Goal: Task Accomplishment & Management: Manage account settings

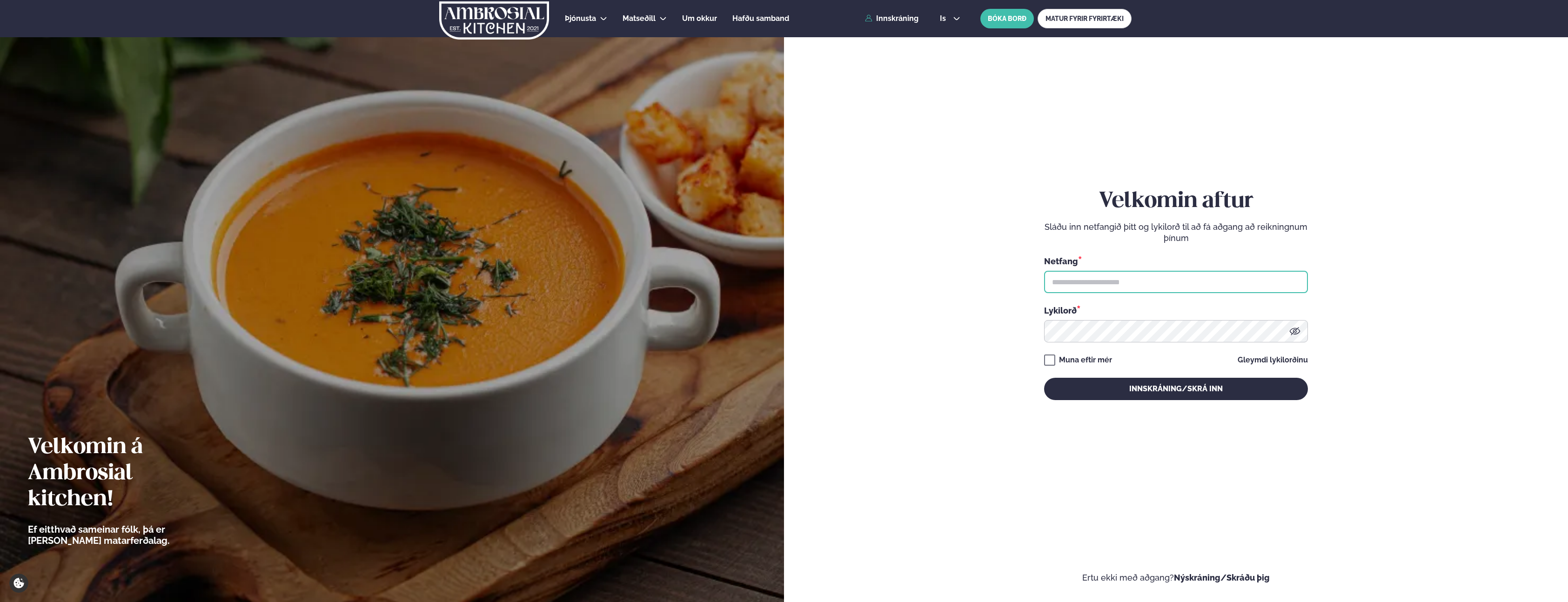
click at [1104, 285] on input "text" at bounding box center [1175, 282] width 264 height 23
type input "**********"
click at [1044, 378] on button "Innskráning/Skrá inn" at bounding box center [1175, 389] width 264 height 23
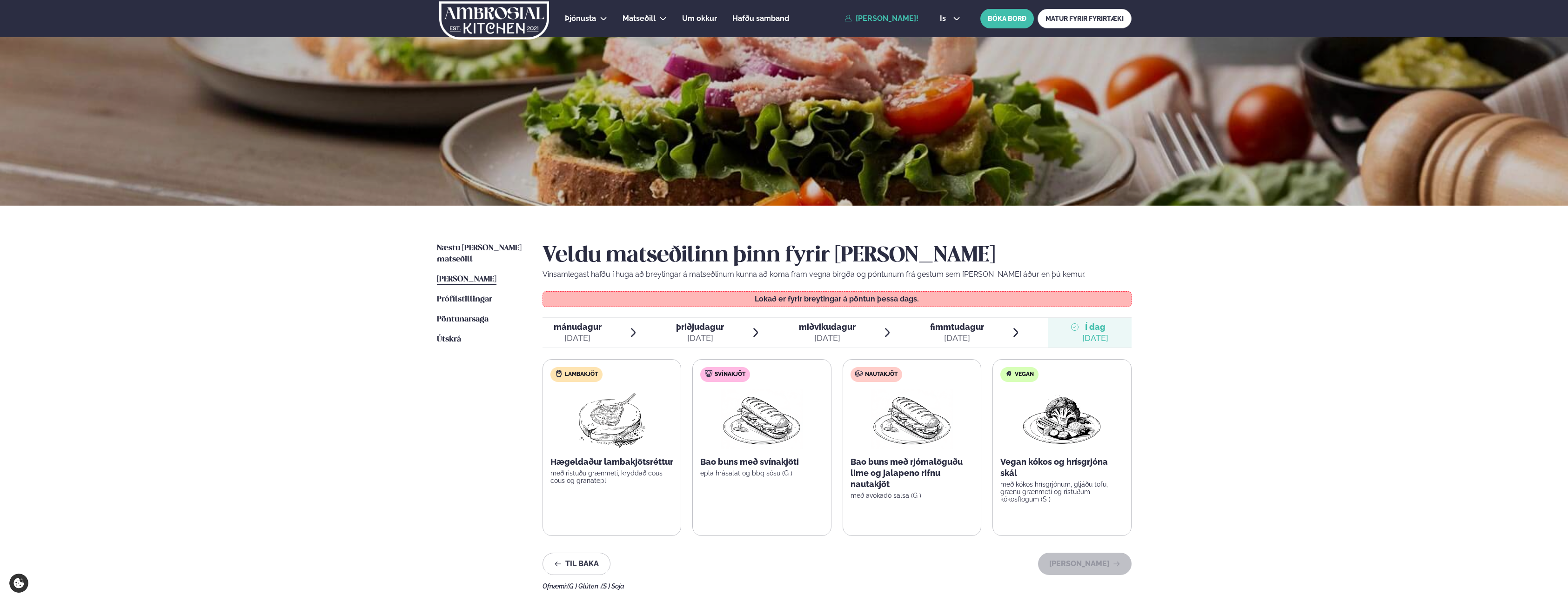
click at [474, 240] on div "Næstu [PERSON_NAME] matseðill Næsta vika [PERSON_NAME] matseðill [PERSON_NAME] …" at bounding box center [784, 415] width 751 height 418
click at [474, 250] on span "Næstu [PERSON_NAME] matseðill" at bounding box center [479, 253] width 85 height 19
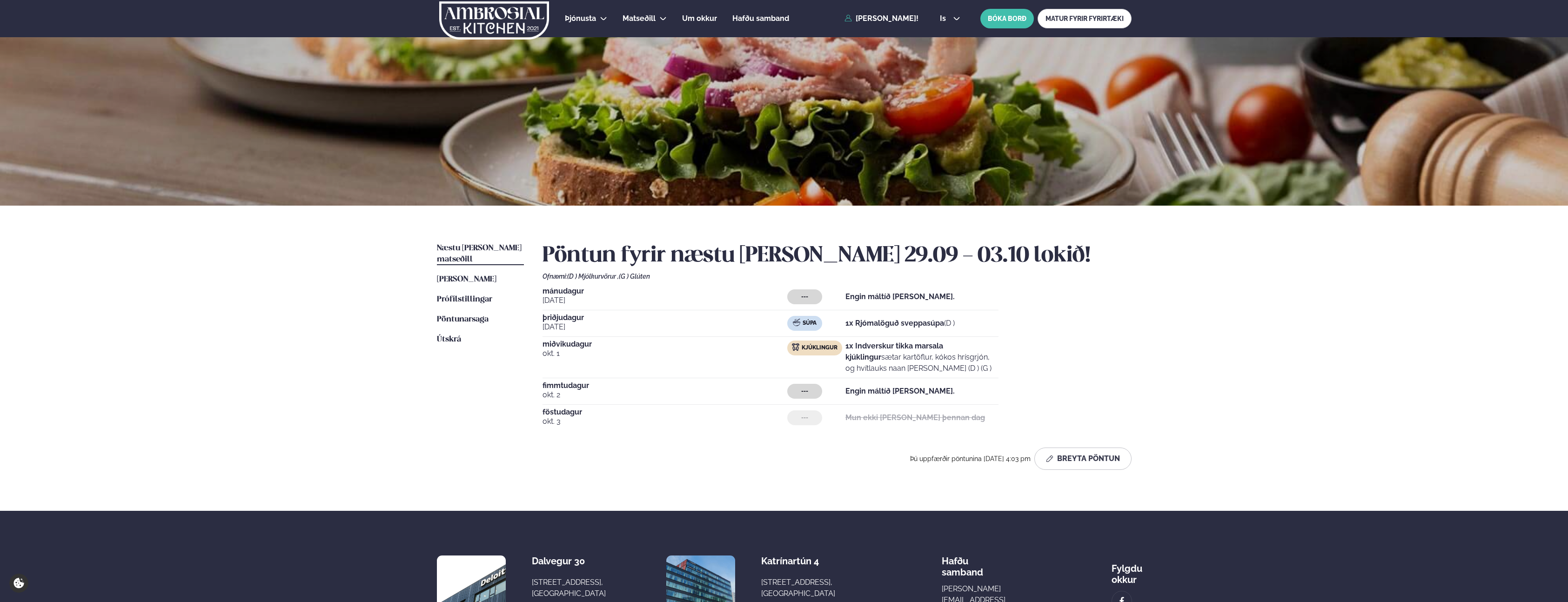
click at [727, 355] on span "okt. 1" at bounding box center [665, 354] width 245 height 11
